Goal: Find specific page/section: Find specific page/section

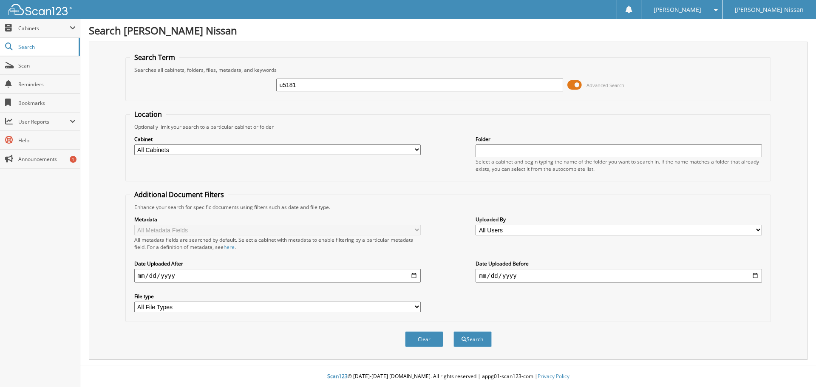
type input "u5181"
click at [454, 332] on button "Search" at bounding box center [473, 340] width 38 height 16
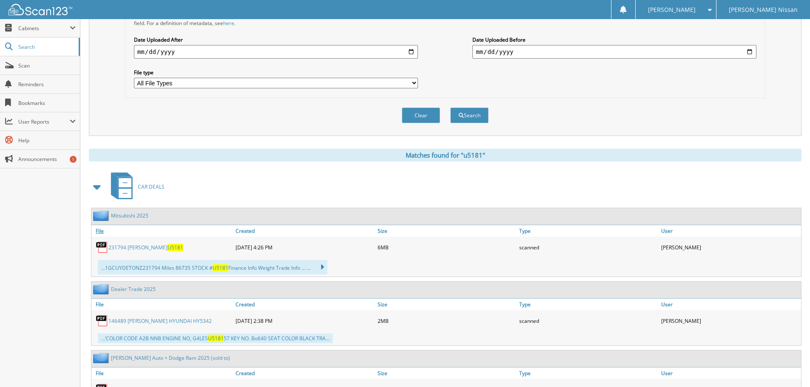
scroll to position [227, 0]
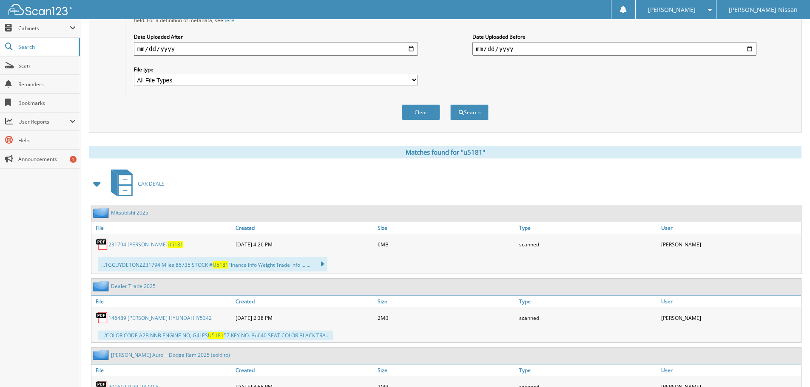
click at [167, 247] on span "U5181" at bounding box center [175, 244] width 16 height 7
